Goal: Information Seeking & Learning: Learn about a topic

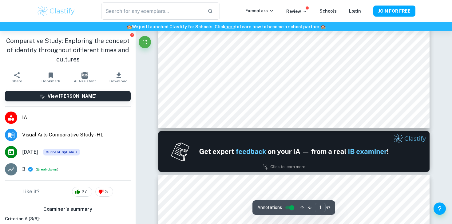
scroll to position [46, 0]
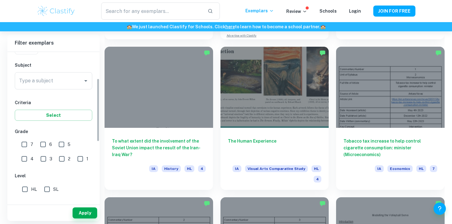
scroll to position [65, 0]
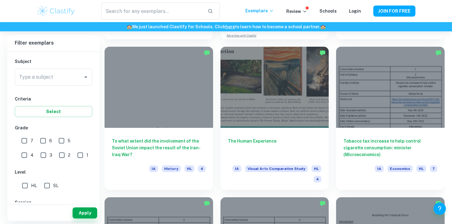
click at [56, 158] on input "2" at bounding box center [62, 155] width 12 height 12
checkbox input "true"
click at [86, 215] on button "Apply" at bounding box center [85, 212] width 25 height 11
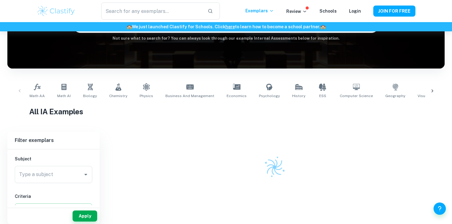
scroll to position [696, 0]
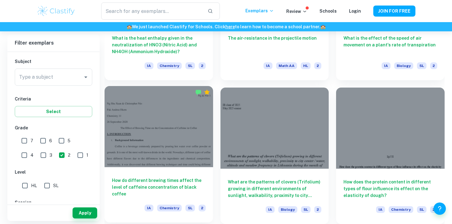
click at [183, 181] on h6 "How do different brewing times affect the level of caffeine concentration of bl…" at bounding box center [159, 187] width 94 height 20
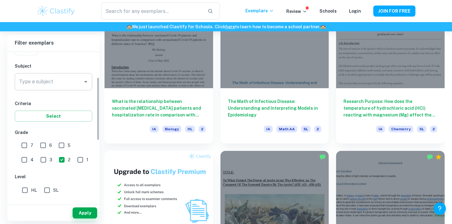
scroll to position [60, 0]
click at [77, 212] on button "Apply" at bounding box center [85, 212] width 25 height 11
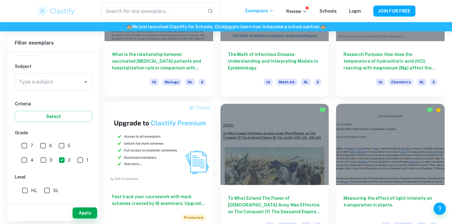
scroll to position [393, 0]
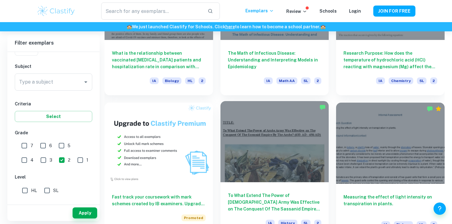
click at [255, 155] on div at bounding box center [274, 141] width 109 height 81
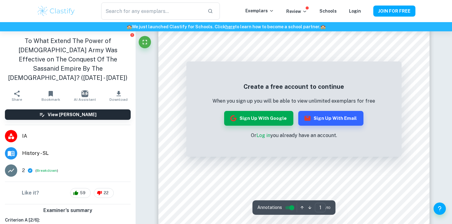
scroll to position [83, 0]
click at [268, 117] on button "Sign up with Google" at bounding box center [258, 118] width 69 height 15
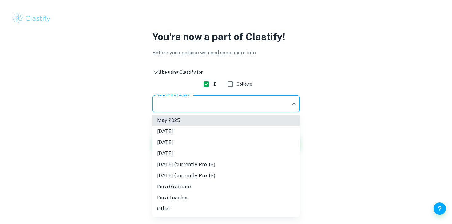
click at [219, 107] on body "We value your privacy We use cookies to enhance your browsing experience, serve…" at bounding box center [226, 112] width 452 height 224
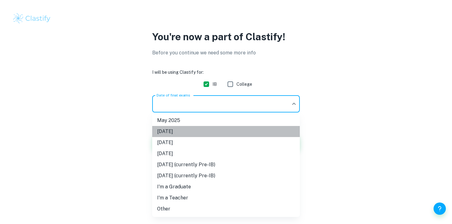
click at [205, 134] on li "November 2025" at bounding box center [226, 131] width 148 height 11
type input "N25"
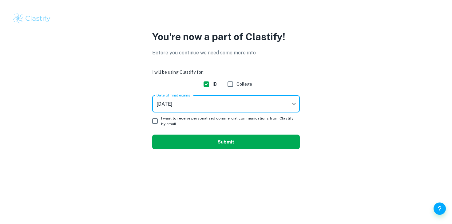
click at [195, 138] on button "Submit" at bounding box center [226, 142] width 148 height 15
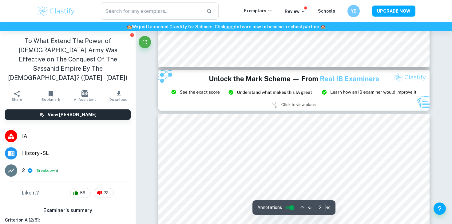
type input "3"
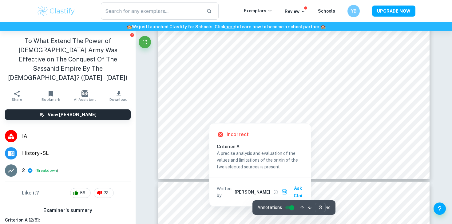
scroll to position [1008, 0]
